Goal: Task Accomplishment & Management: Use online tool/utility

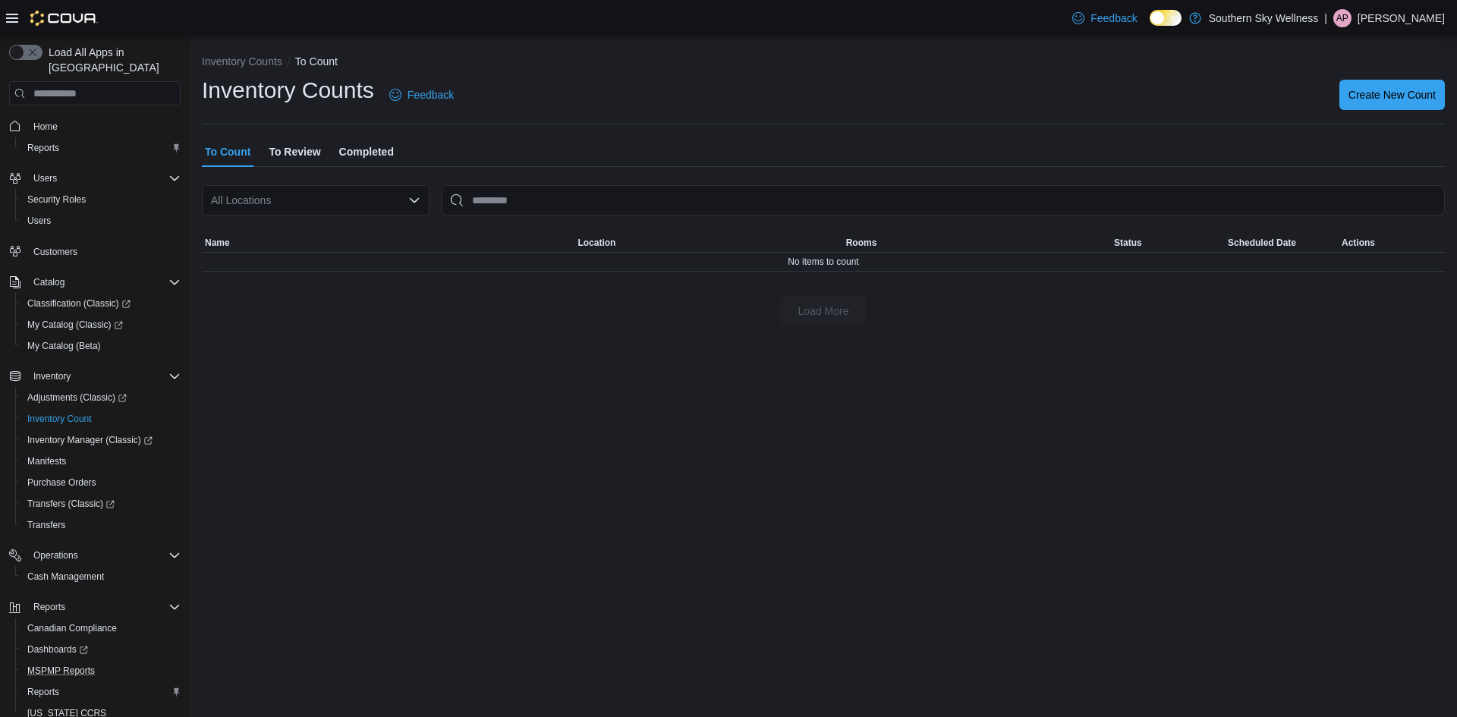
scroll to position [48, 0]
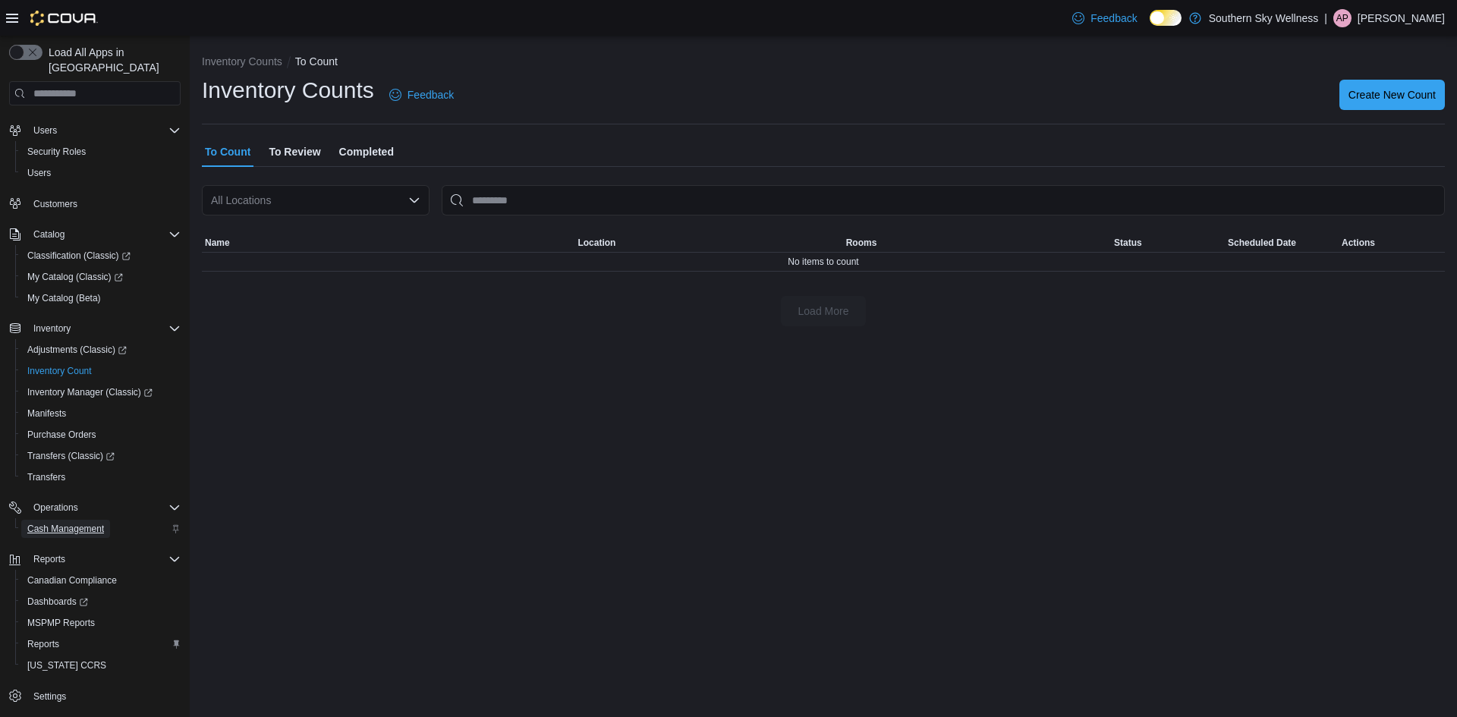
drag, startPoint x: 93, startPoint y: 518, endPoint x: 128, endPoint y: 518, distance: 34.9
click at [93, 523] on span "Cash Management" at bounding box center [65, 529] width 77 height 12
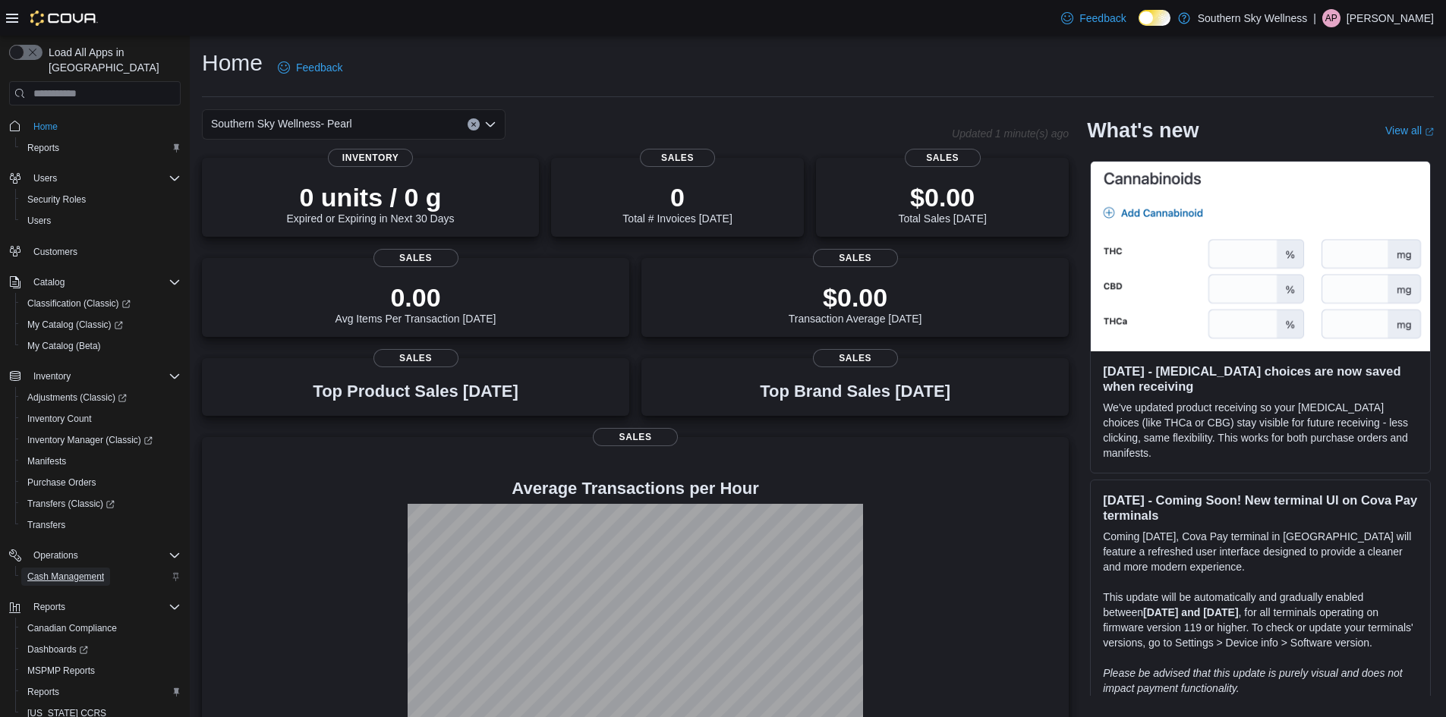
click at [99, 571] on span "Cash Management" at bounding box center [65, 577] width 77 height 12
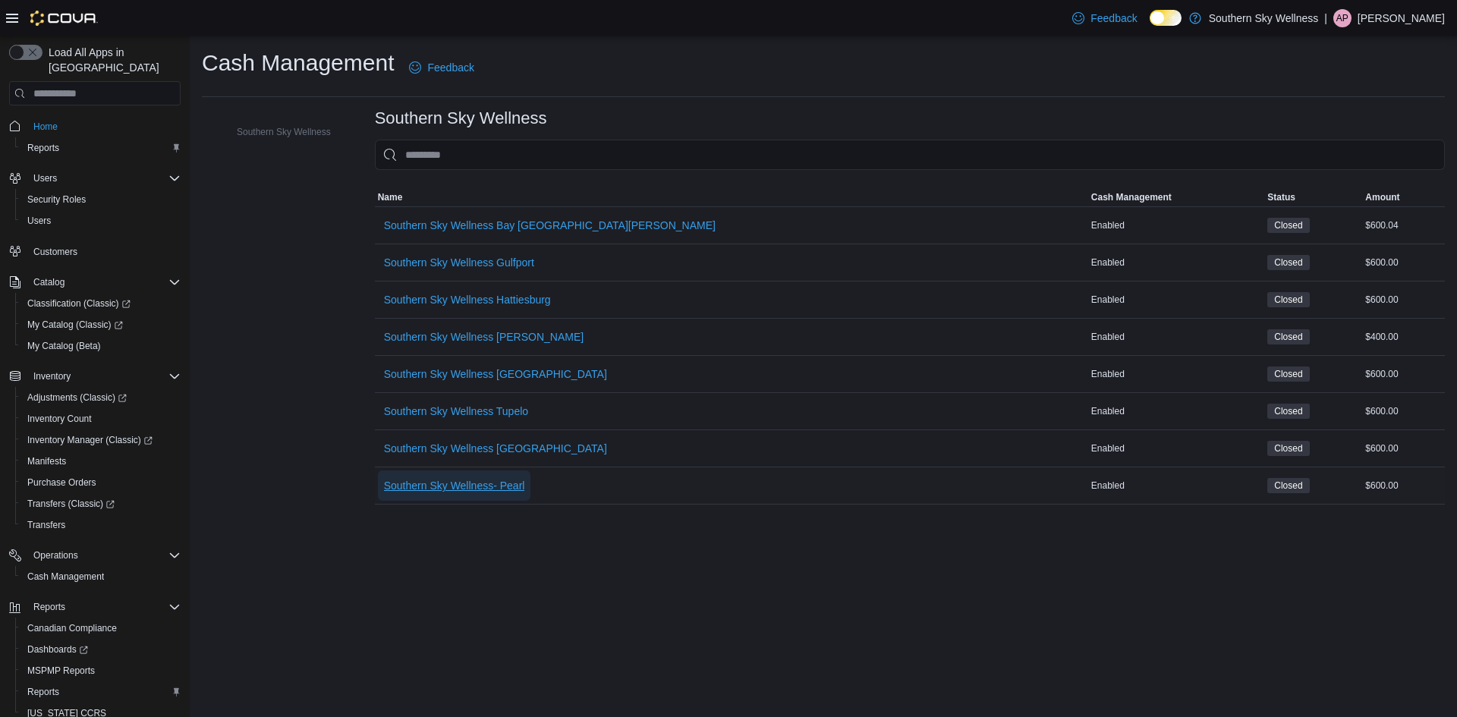
click at [496, 489] on span "Southern Sky Wellness- Pearl" at bounding box center [454, 485] width 141 height 15
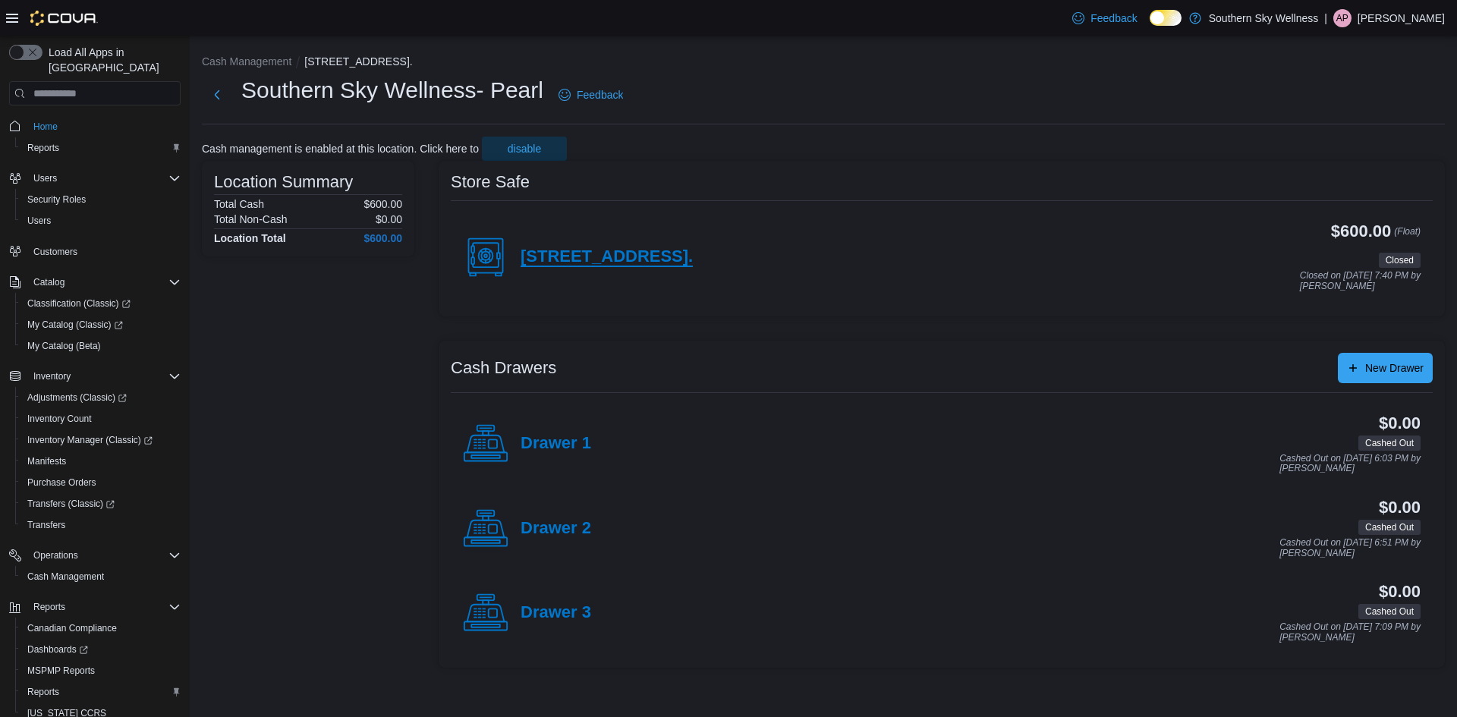
click at [570, 265] on h4 "423 I-55 Northside." at bounding box center [607, 257] width 172 height 20
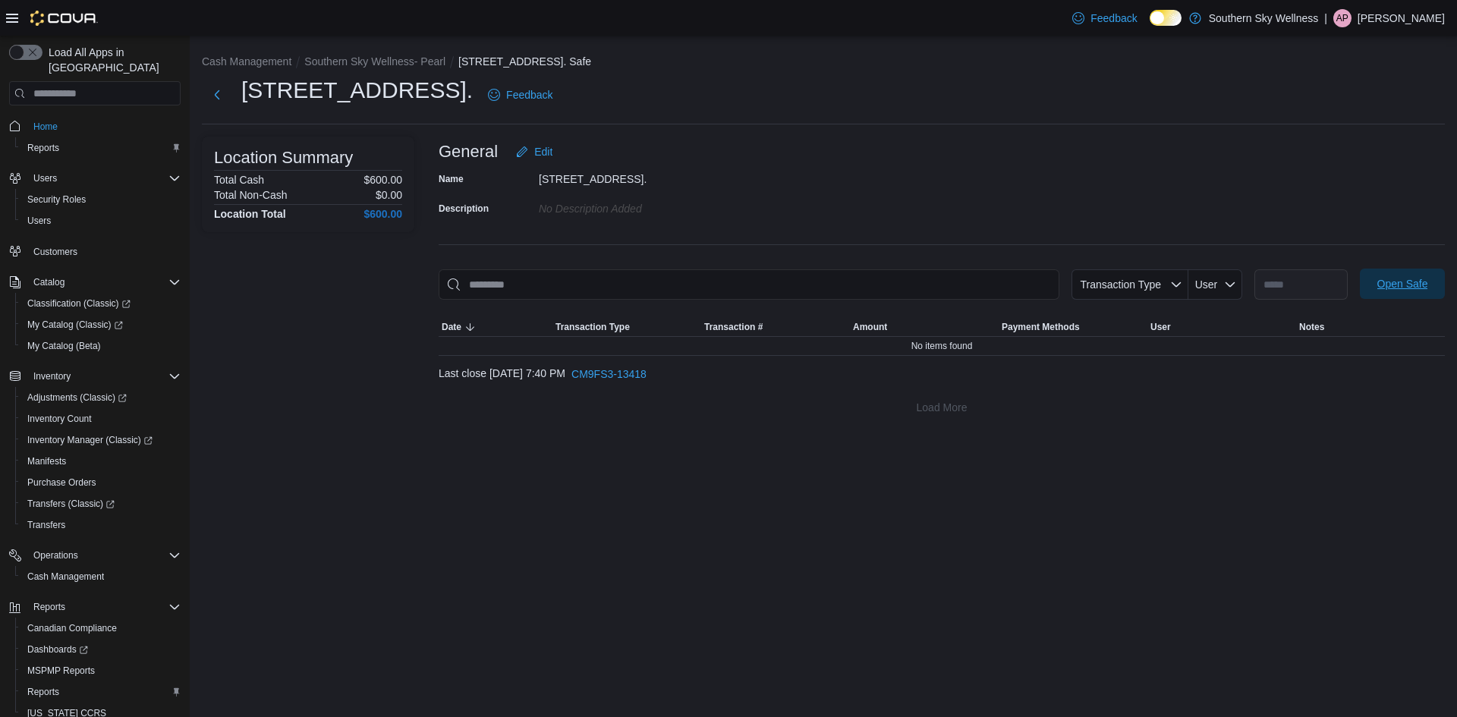
click at [1387, 278] on span "Open Safe" at bounding box center [1402, 283] width 51 height 15
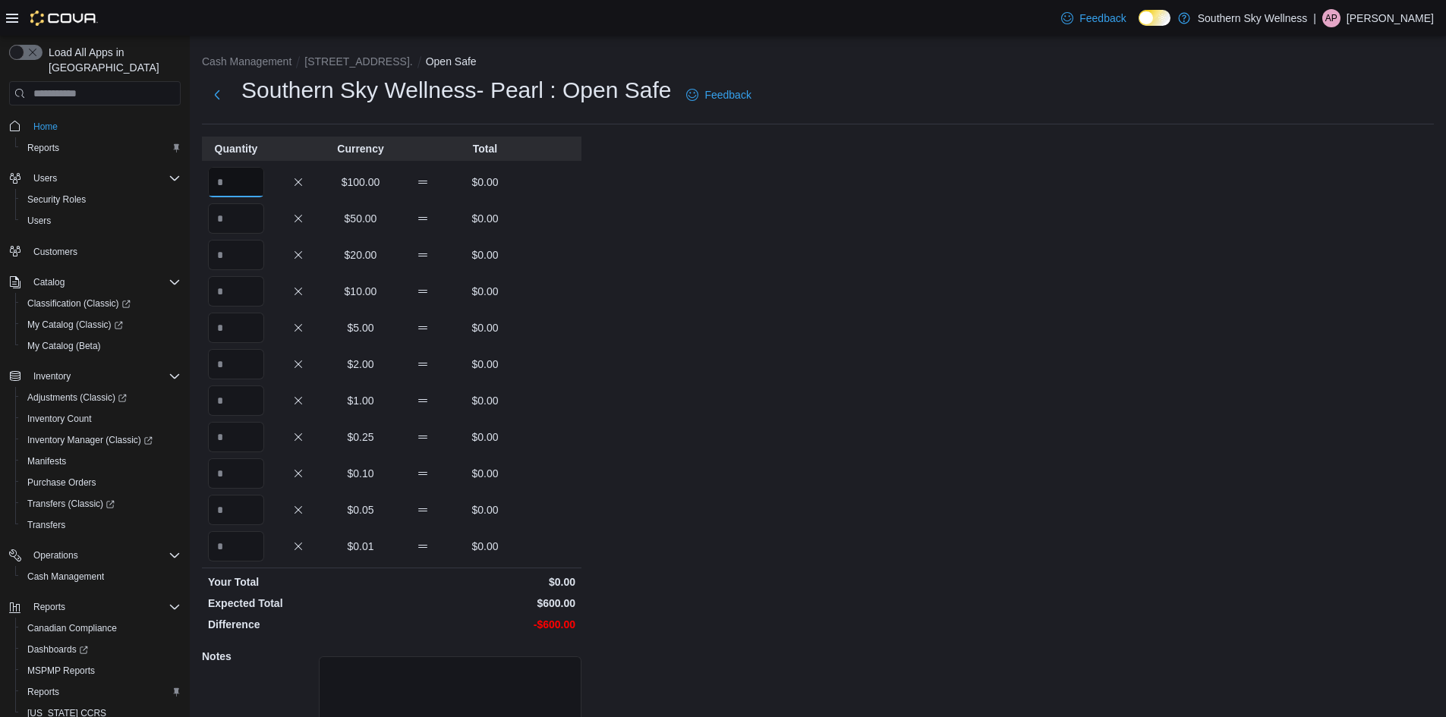
click at [253, 175] on input "Quantity" at bounding box center [236, 182] width 56 height 30
type input "*"
click at [806, 318] on div "Cash Management 423 I-55 Northside. Open Safe Southern Sky Wellness- Pearl : Op…" at bounding box center [818, 432] width 1256 height 792
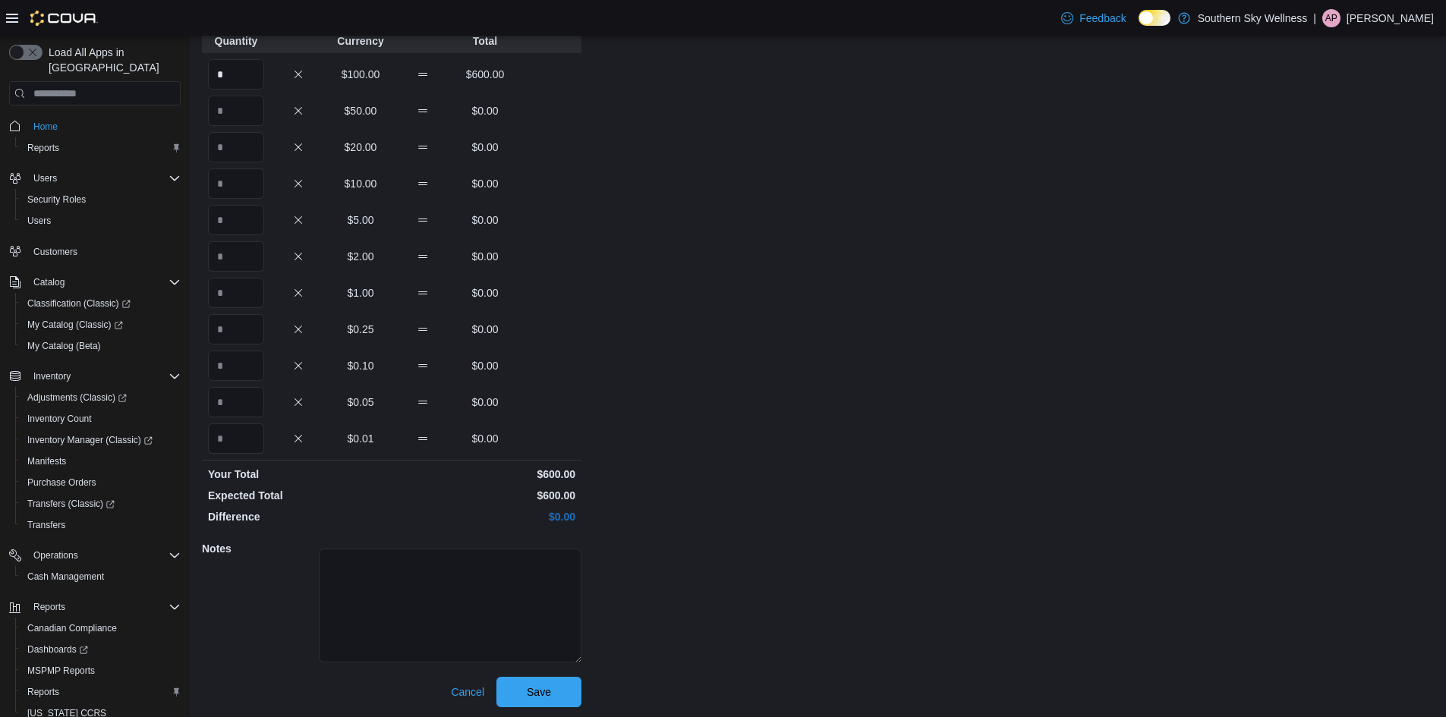
scroll to position [110, 0]
click at [539, 675] on span "Save" at bounding box center [538, 689] width 67 height 30
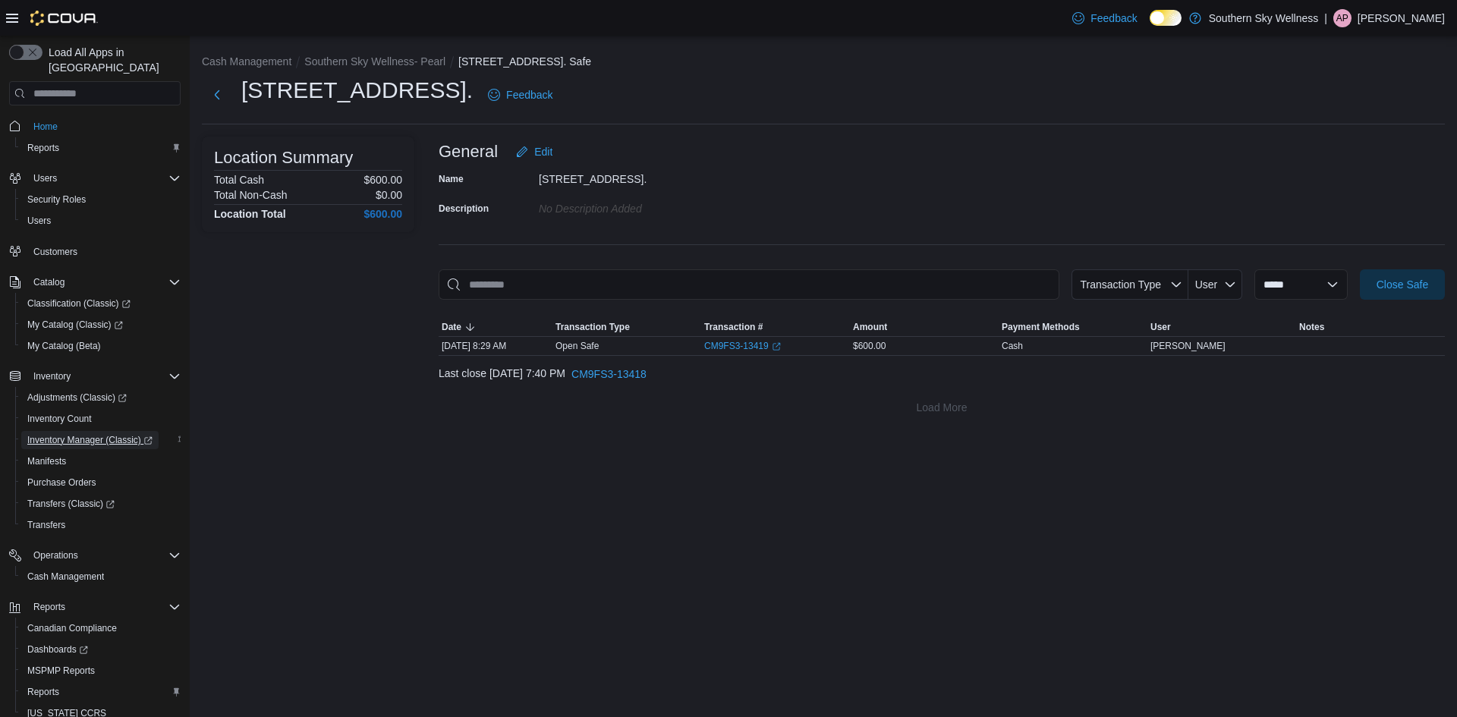
click at [97, 434] on span "Inventory Manager (Classic)" at bounding box center [89, 440] width 125 height 12
